Goal: Transaction & Acquisition: Purchase product/service

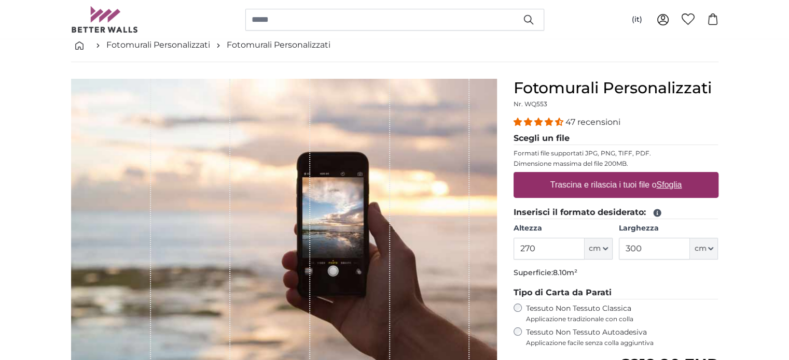
click at [672, 187] on u "Sfoglia" at bounding box center [668, 184] width 25 height 9
click at [672, 175] on input "Trascina e rilascia i tuoi file o Sfoglia" at bounding box center [615, 173] width 205 height 3
type input "**********"
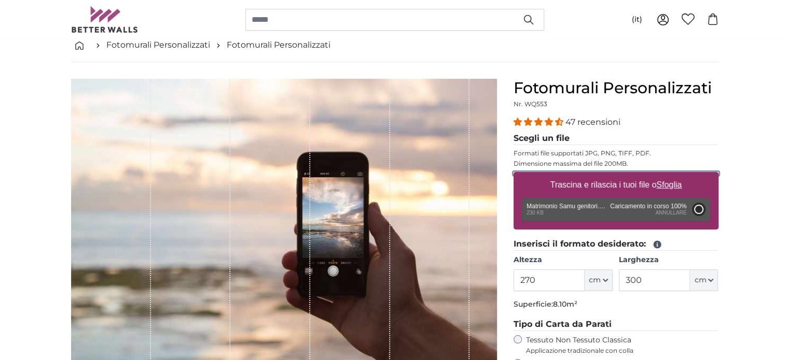
type input "69"
type input "82.8"
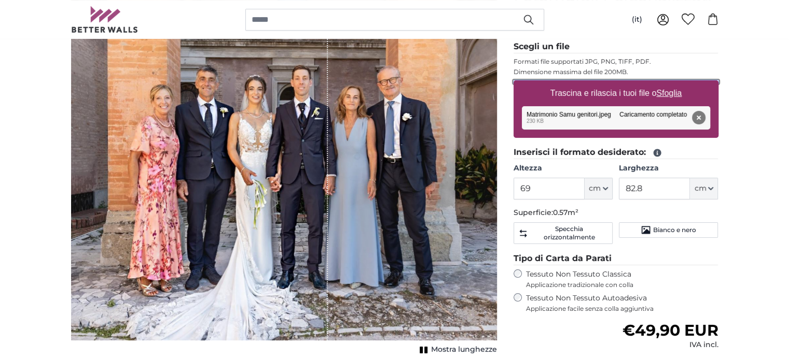
scroll to position [151, 0]
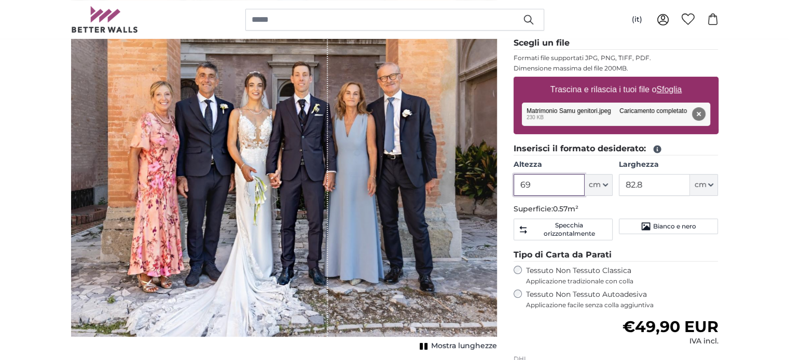
click at [537, 185] on input "69" at bounding box center [548, 185] width 71 height 22
type input "6"
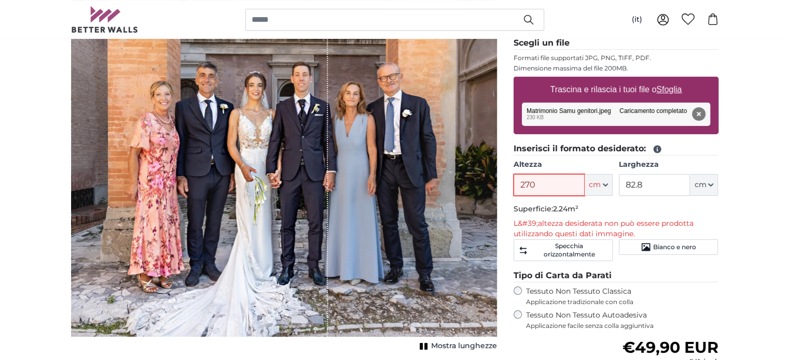
type input "270"
click at [648, 184] on input "82.8" at bounding box center [654, 185] width 71 height 22
type input "8"
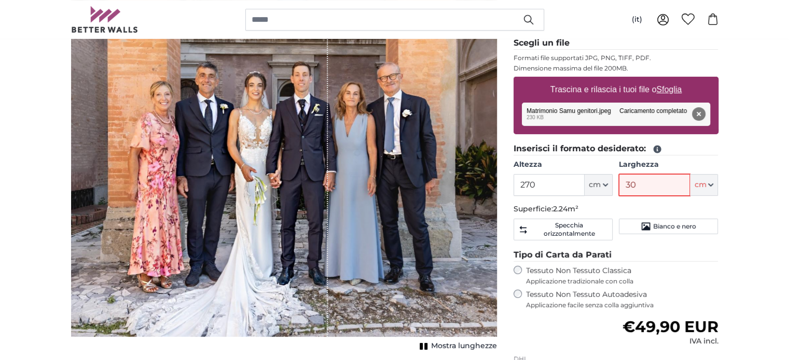
type input "300"
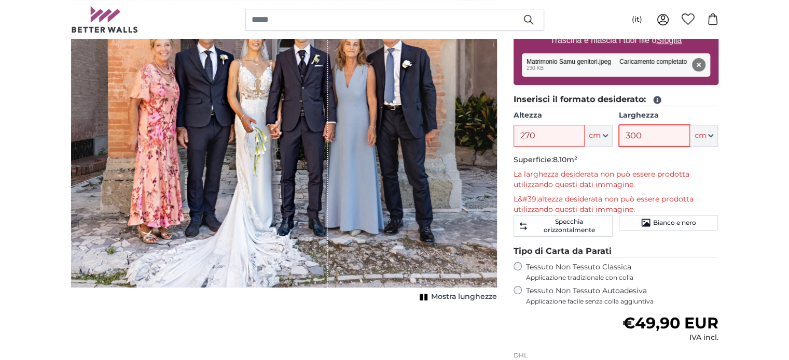
scroll to position [161, 0]
